Goal: Navigation & Orientation: Go to known website

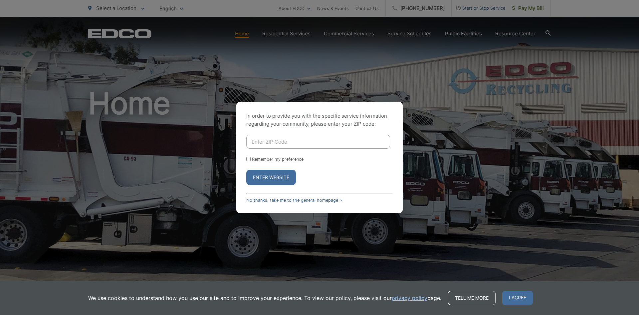
click at [274, 180] on button "Enter Website" at bounding box center [271, 176] width 50 height 15
click at [278, 175] on button "Enter Website" at bounding box center [271, 176] width 50 height 15
click at [286, 141] on input "Enter ZIP Code" at bounding box center [318, 141] width 144 height 14
click at [275, 172] on button "Enter Website" at bounding box center [271, 176] width 50 height 15
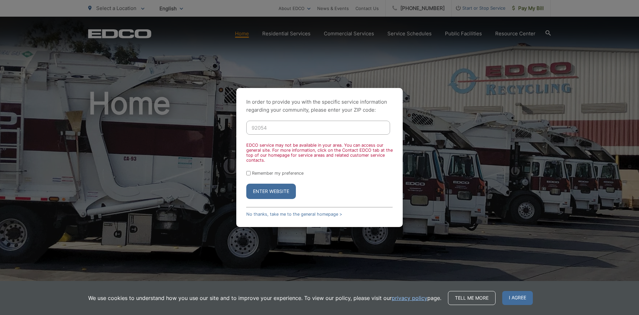
click at [293, 130] on input "92054" at bounding box center [318, 128] width 144 height 14
drag, startPoint x: 293, startPoint y: 130, endPoint x: 246, endPoint y: 132, distance: 46.7
click at [246, 132] on input "92054" at bounding box center [318, 128] width 144 height 14
type input "90274"
click at [246, 183] on button "Enter Website" at bounding box center [271, 190] width 50 height 15
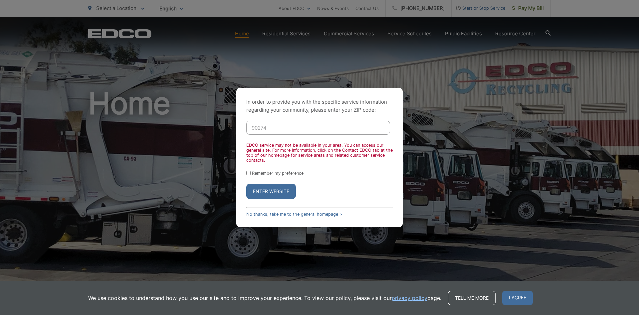
click at [286, 191] on button "Enter Website" at bounding box center [271, 190] width 50 height 15
click at [279, 190] on button "Enter Website" at bounding box center [271, 190] width 50 height 15
click at [279, 186] on button "Enter Website" at bounding box center [271, 190] width 50 height 15
drag, startPoint x: 249, startPoint y: 172, endPoint x: 258, endPoint y: 179, distance: 11.4
click at [249, 172] on input "Remember my preference" at bounding box center [248, 173] width 4 height 4
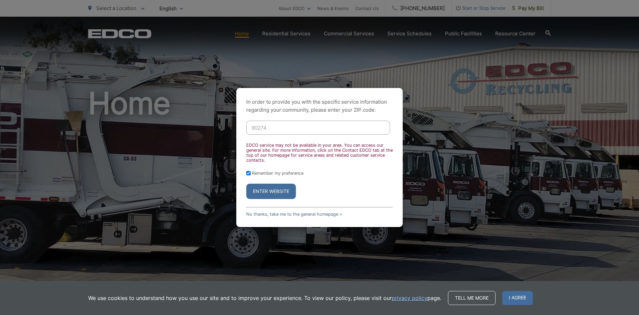
checkbox input "true"
click at [297, 213] on link "No thanks, take me to the general homepage >" at bounding box center [294, 213] width 96 height 5
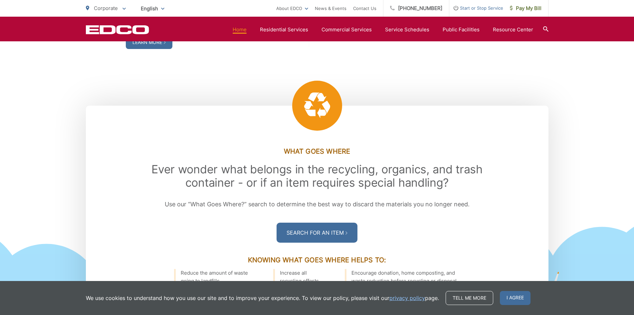
scroll to position [799, 0]
